Goal: Information Seeking & Learning: Find specific fact

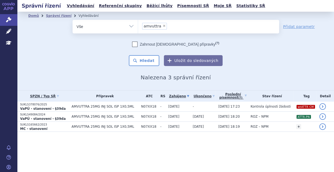
click at [163, 26] on span "×" at bounding box center [164, 25] width 3 height 3
click at [138, 26] on select "amvuttra" at bounding box center [138, 27] width 0 height 14
select select
click at [162, 26] on ul at bounding box center [208, 25] width 141 height 11
click at [138, 26] on select "amvuttra" at bounding box center [138, 27] width 0 height 14
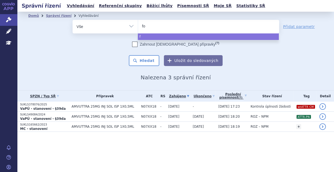
type input "for"
type input "forx"
type input "forxi"
type input "forxiga"
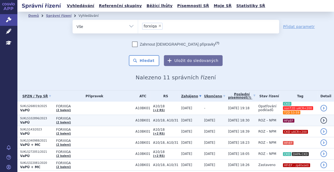
scroll to position [14, 0]
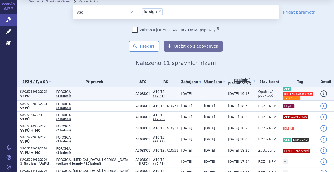
click at [178, 89] on td "[DATE]" at bounding box center [189, 93] width 23 height 13
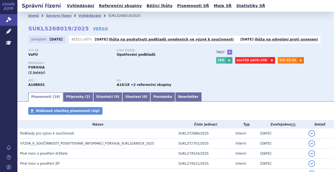
click at [93, 70] on div "Přípravky: [GEOGRAPHIC_DATA] (2 balení)" at bounding box center [116, 68] width 177 height 13
click at [93, 28] on link "VERSO" at bounding box center [100, 28] width 15 height 5
